Goal: Task Accomplishment & Management: Use online tool/utility

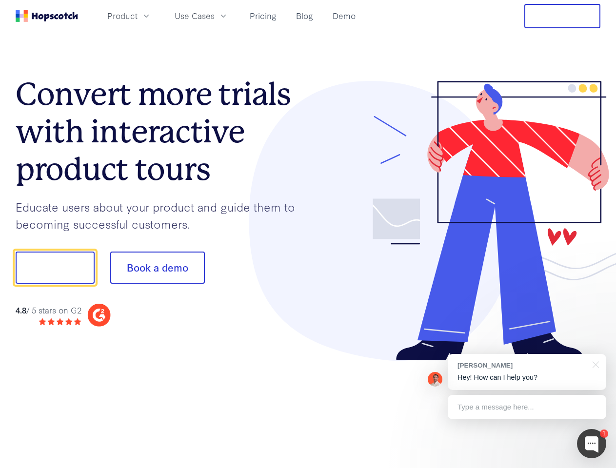
click at [308, 234] on div at bounding box center [454, 221] width 293 height 280
click at [138, 16] on span "Product" at bounding box center [122, 16] width 30 height 12
click at [215, 16] on span "Use Cases" at bounding box center [195, 16] width 40 height 12
click at [562, 16] on button "Free Trial" at bounding box center [562, 16] width 76 height 24
click at [55, 268] on button "Show me!" at bounding box center [55, 268] width 79 height 32
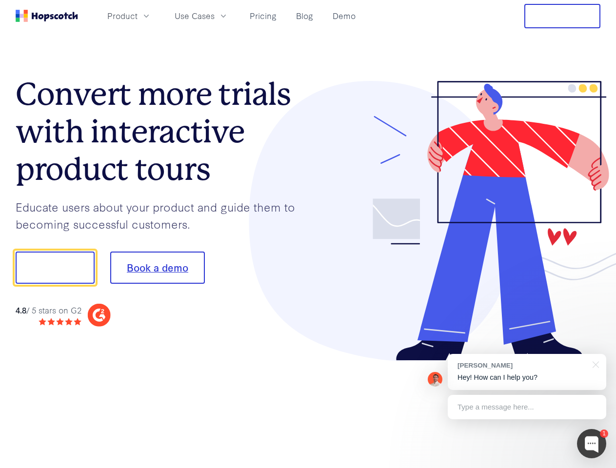
click at [157, 268] on button "Book a demo" at bounding box center [157, 268] width 95 height 32
click at [592, 444] on div at bounding box center [591, 443] width 29 height 29
click at [527, 372] on div "[PERSON_NAME] Hey! How can I help you?" at bounding box center [527, 372] width 158 height 36
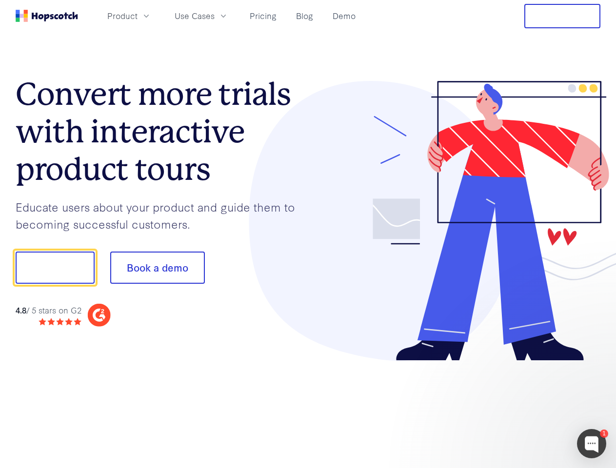
click at [594, 364] on div at bounding box center [514, 266] width 183 height 325
click at [527, 407] on div at bounding box center [514, 332] width 183 height 195
